Goal: Navigation & Orientation: Find specific page/section

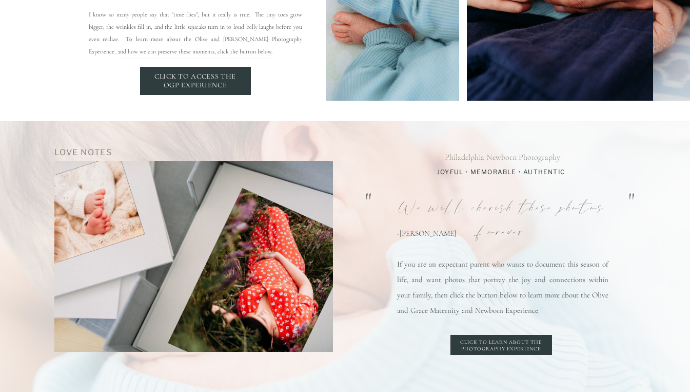
scroll to position [2102, 0]
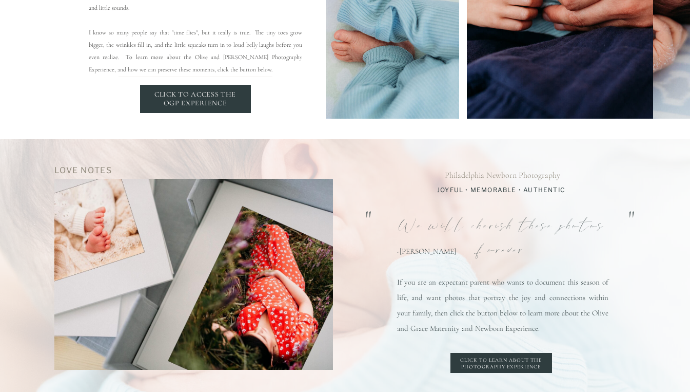
drag, startPoint x: 577, startPoint y: 371, endPoint x: 320, endPoint y: 166, distance: 329.5
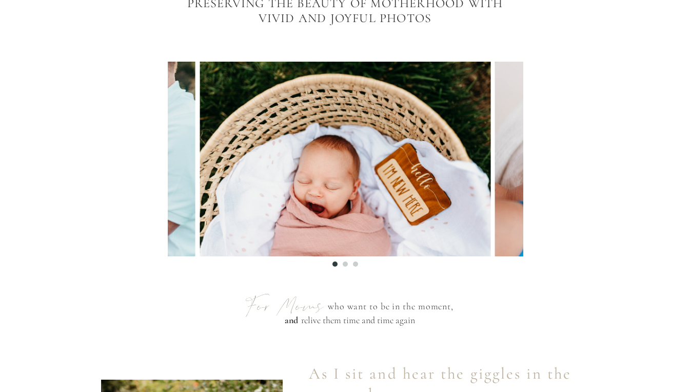
scroll to position [0, 0]
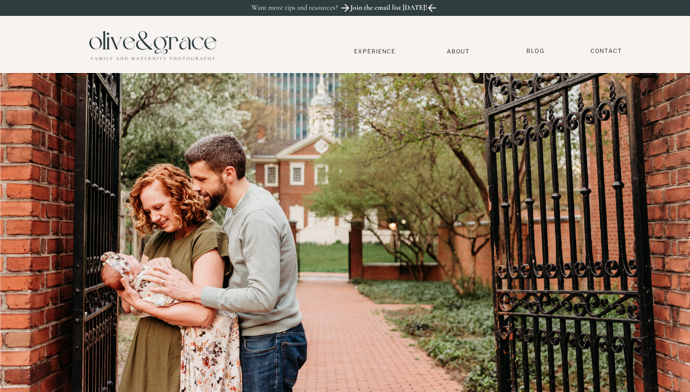
click at [380, 56] on div at bounding box center [345, 225] width 690 height 353
click at [377, 49] on nav "Experience" at bounding box center [375, 51] width 68 height 7
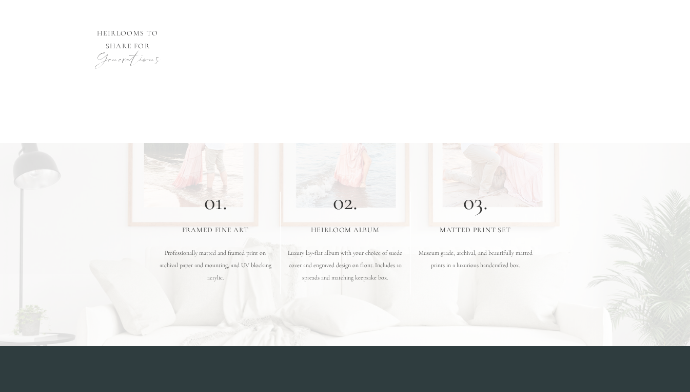
scroll to position [3018, 0]
